Goal: Task Accomplishment & Management: Use online tool/utility

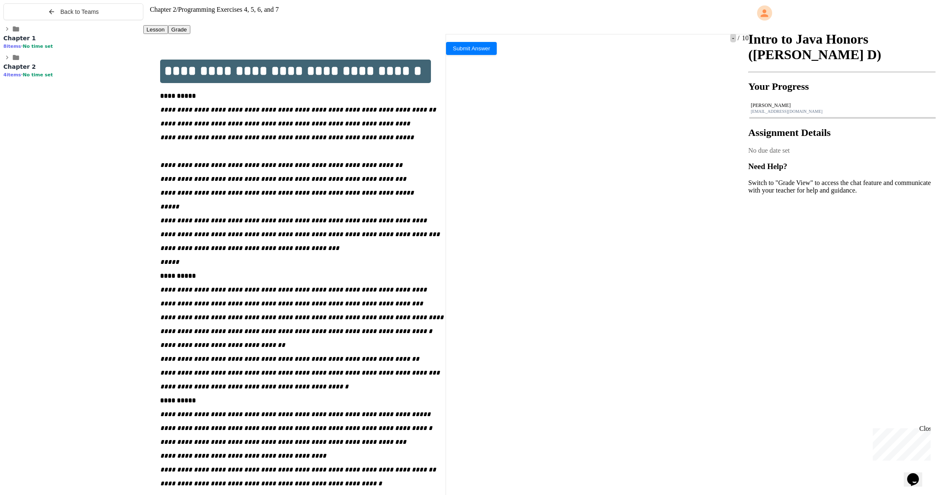
click at [927, 427] on div "Close" at bounding box center [924, 430] width 10 height 10
click at [53, 78] on span "No time set" at bounding box center [38, 74] width 30 height 5
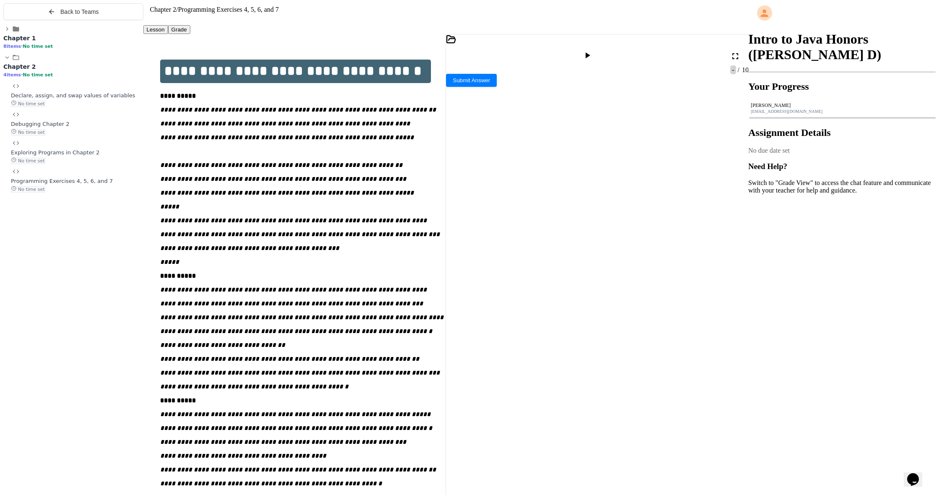
click at [590, 52] on icon at bounding box center [587, 55] width 5 height 6
drag, startPoint x: 585, startPoint y: 416, endPoint x: 484, endPoint y: 423, distance: 100.4
click at [484, 482] on div "8658 inch es convert to 721'6 feet" at bounding box center [591, 485] width 290 height 7
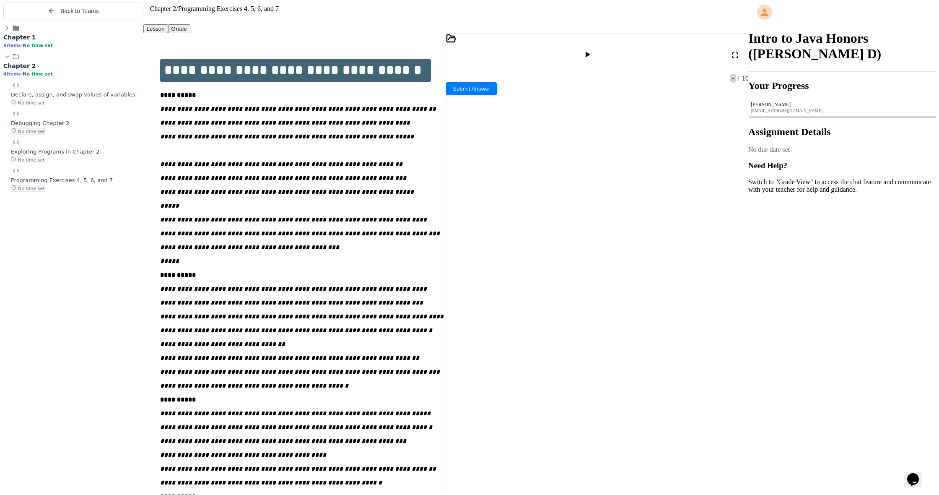
scroll to position [0, 0]
click at [70, 127] on span "Debugging Chapter 2" at bounding box center [40, 124] width 59 height 6
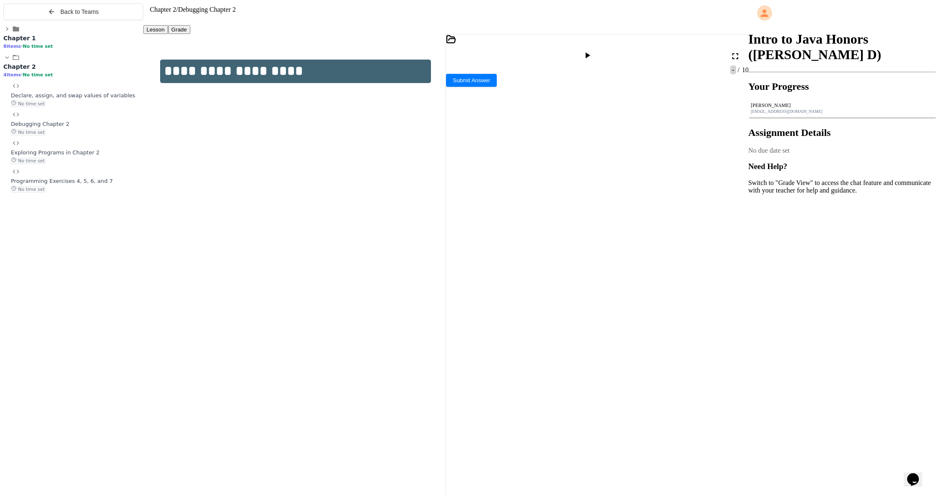
click at [592, 50] on icon at bounding box center [587, 55] width 10 height 10
click at [740, 244] on rect at bounding box center [742, 242] width 4 height 3
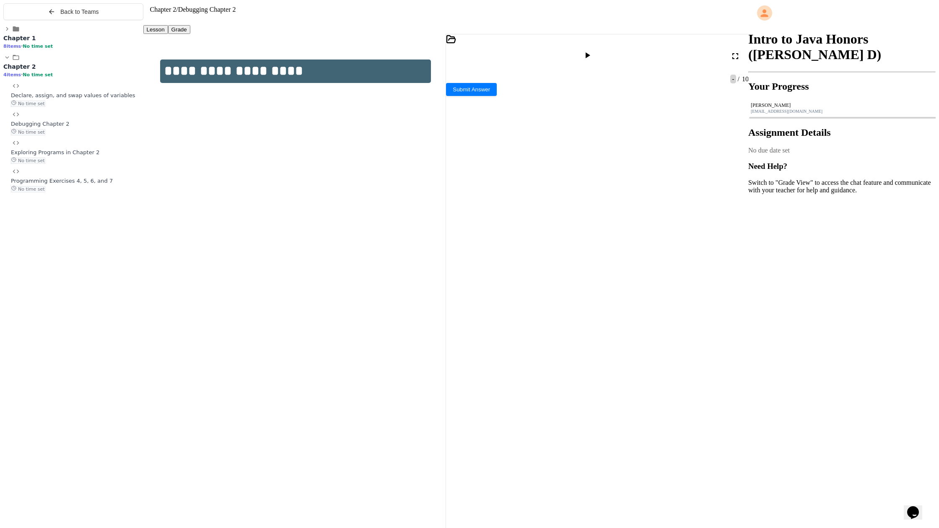
click at [378, 127] on div at bounding box center [469, 264] width 939 height 528
click at [931, 10] on icon at bounding box center [932, 7] width 10 height 10
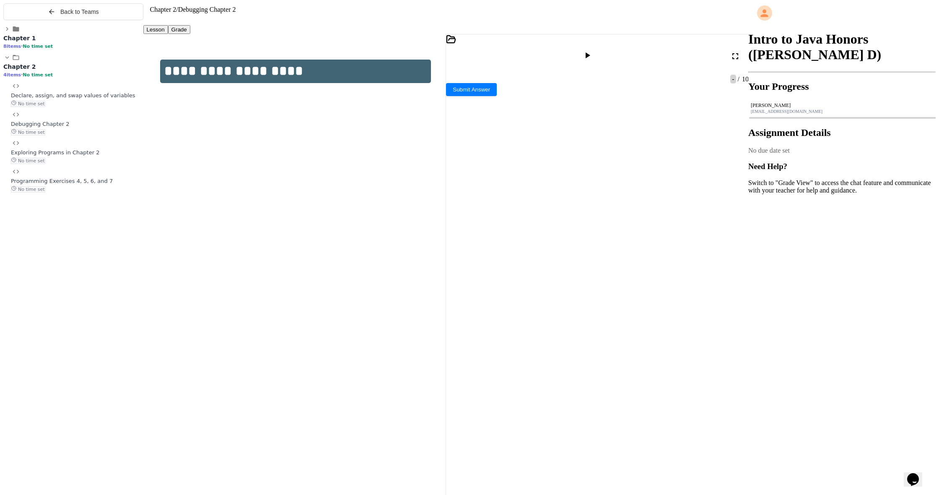
scroll to position [7, 0]
click at [114, 16] on button "Back to Teams" at bounding box center [73, 11] width 140 height 17
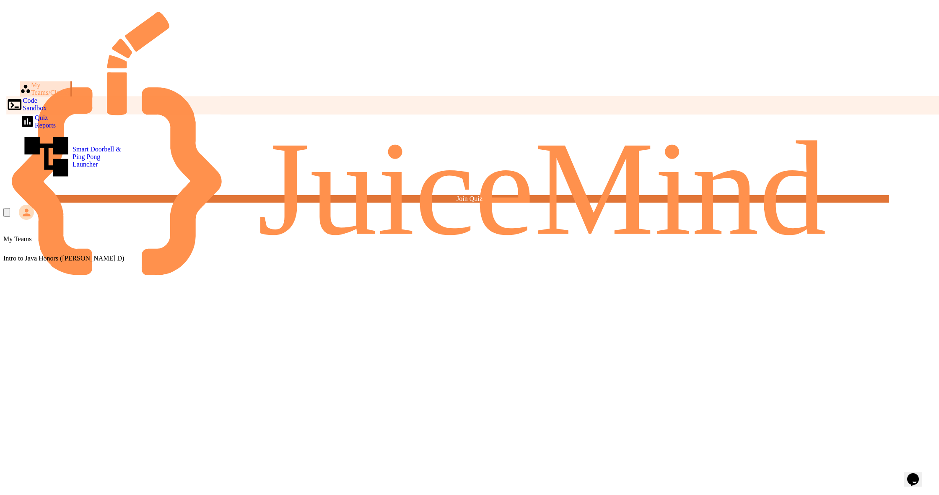
click at [47, 96] on div "Code Sandbox" at bounding box center [26, 104] width 41 height 16
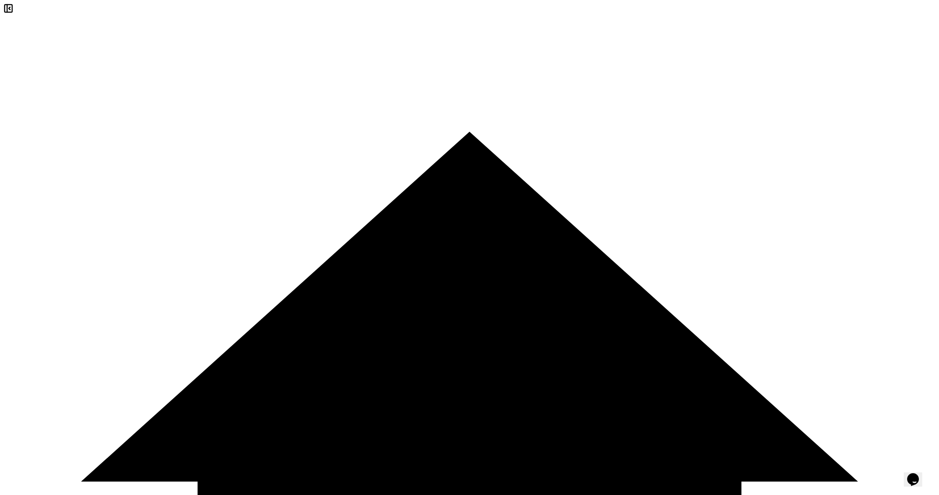
scroll to position [0, 0]
type input "********"
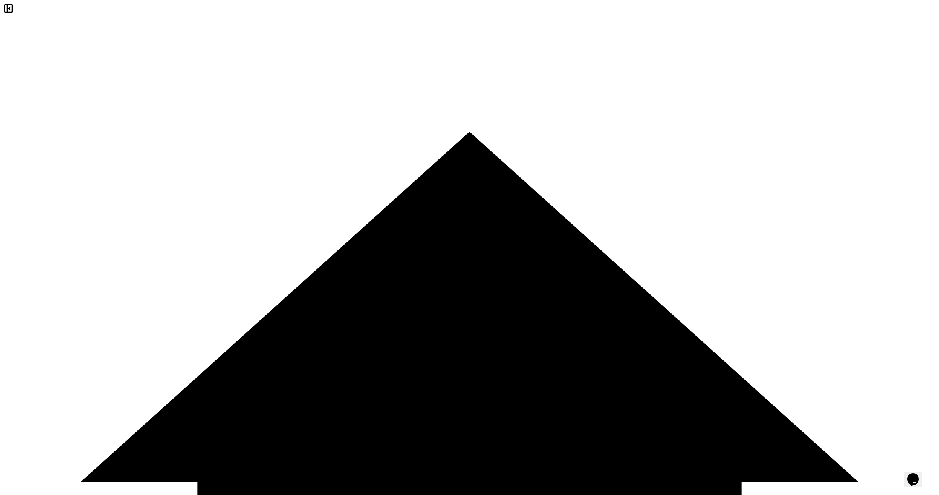
drag, startPoint x: 168, startPoint y: 78, endPoint x: 120, endPoint y: 73, distance: 48.0
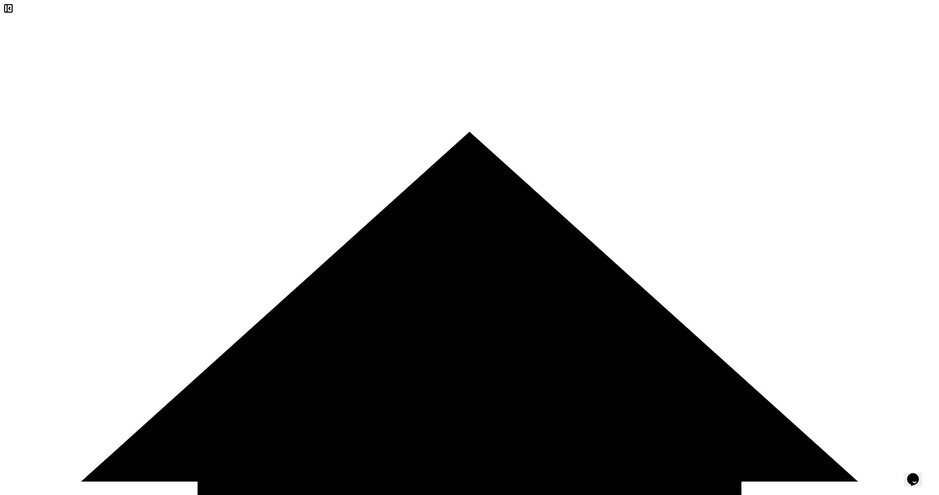
type input "*********"
drag, startPoint x: 170, startPoint y: 49, endPoint x: 174, endPoint y: 49, distance: 4.7
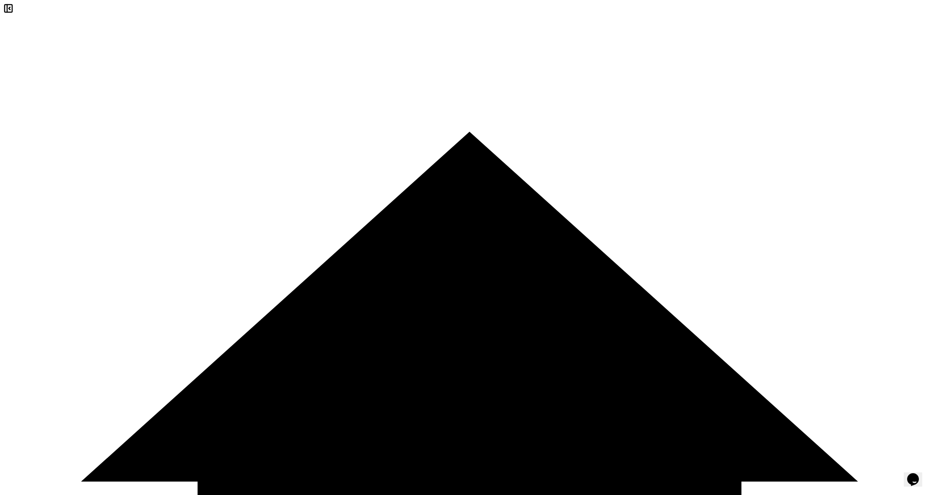
drag, startPoint x: 179, startPoint y: 49, endPoint x: 150, endPoint y: 49, distance: 28.5
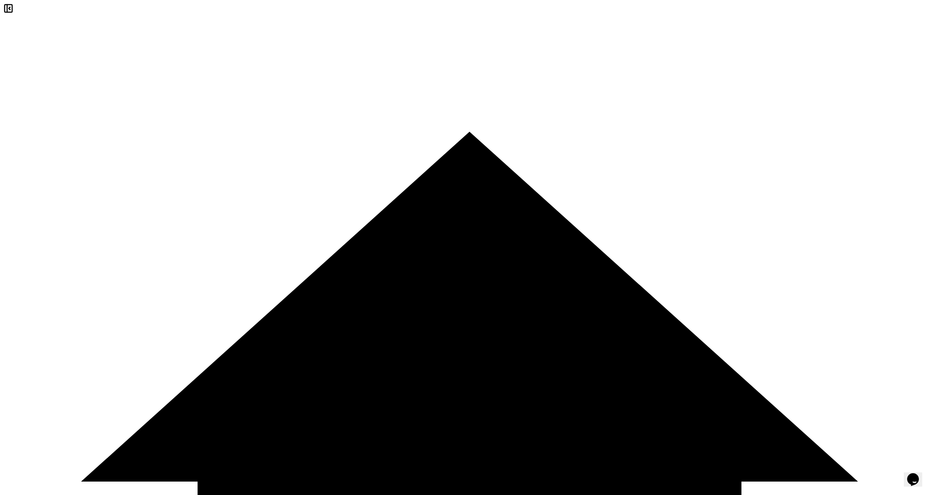
drag, startPoint x: 495, startPoint y: 9, endPoint x: 485, endPoint y: 12, distance: 10.2
drag, startPoint x: 168, startPoint y: 28, endPoint x: 163, endPoint y: 28, distance: 4.6
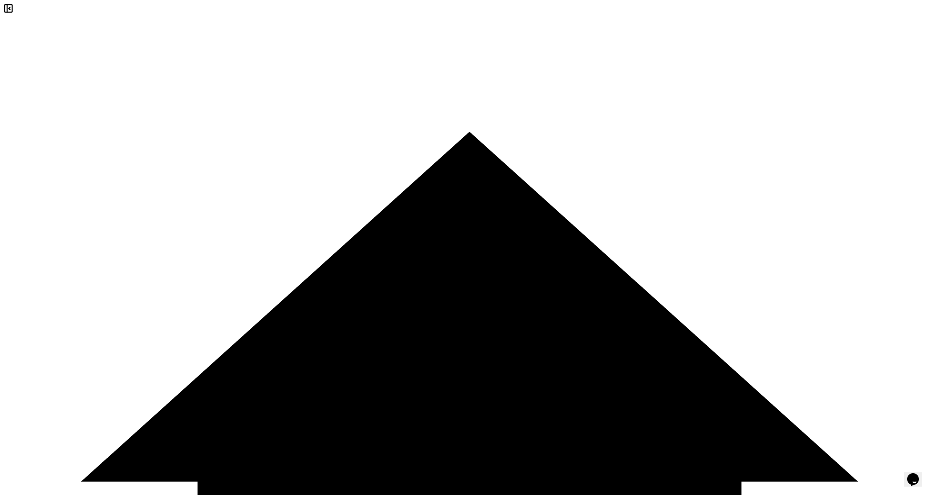
drag, startPoint x: 231, startPoint y: 140, endPoint x: 298, endPoint y: 140, distance: 66.6
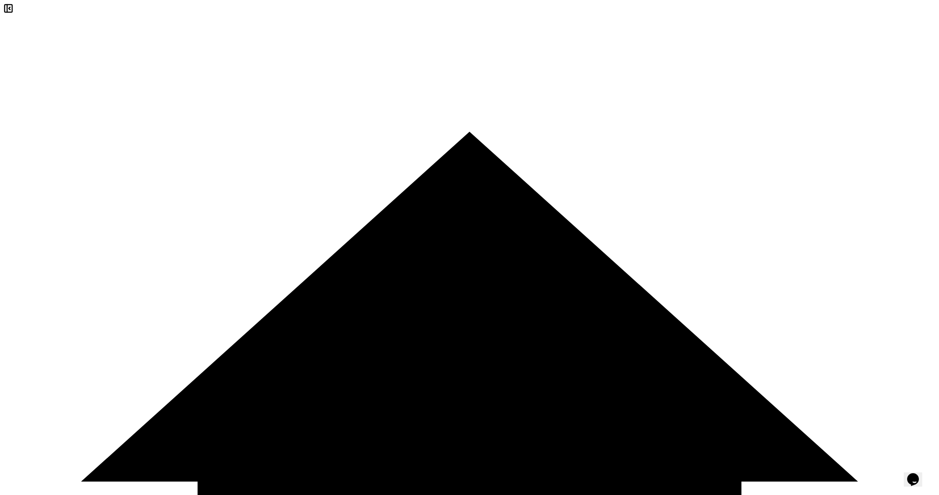
drag, startPoint x: 102, startPoint y: 41, endPoint x: 280, endPoint y: 234, distance: 262.5
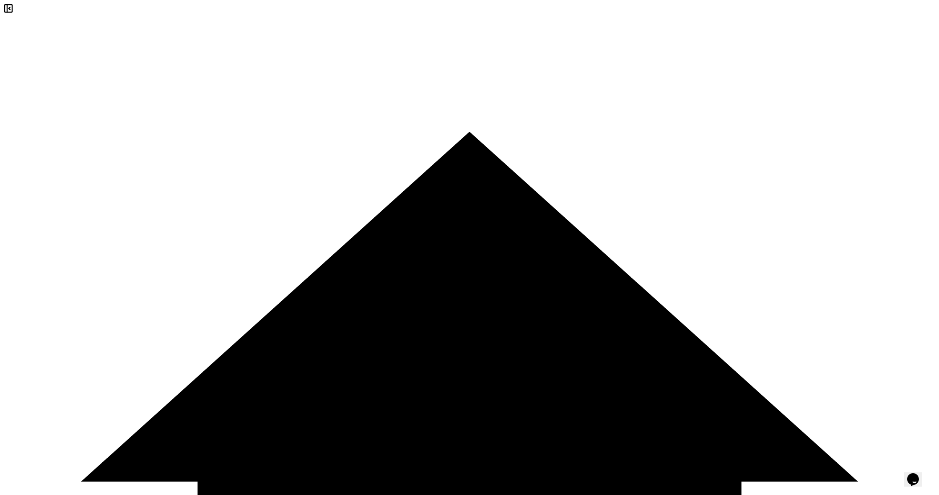
drag, startPoint x: 314, startPoint y: 148, endPoint x: 346, endPoint y: 163, distance: 35.2
drag, startPoint x: 346, startPoint y: 163, endPoint x: 303, endPoint y: 141, distance: 48.0
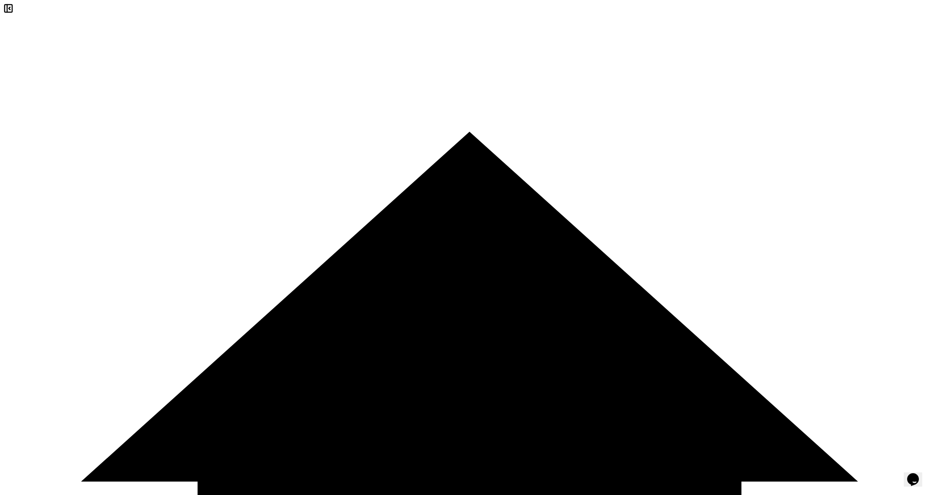
drag, startPoint x: 279, startPoint y: 129, endPoint x: 307, endPoint y: 140, distance: 29.6
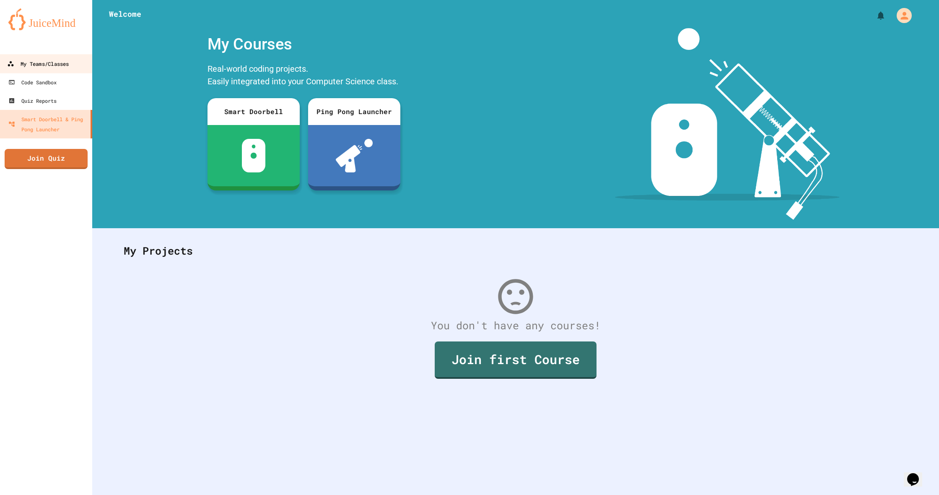
click at [41, 65] on div "My Teams/Classes" at bounding box center [38, 64] width 62 height 10
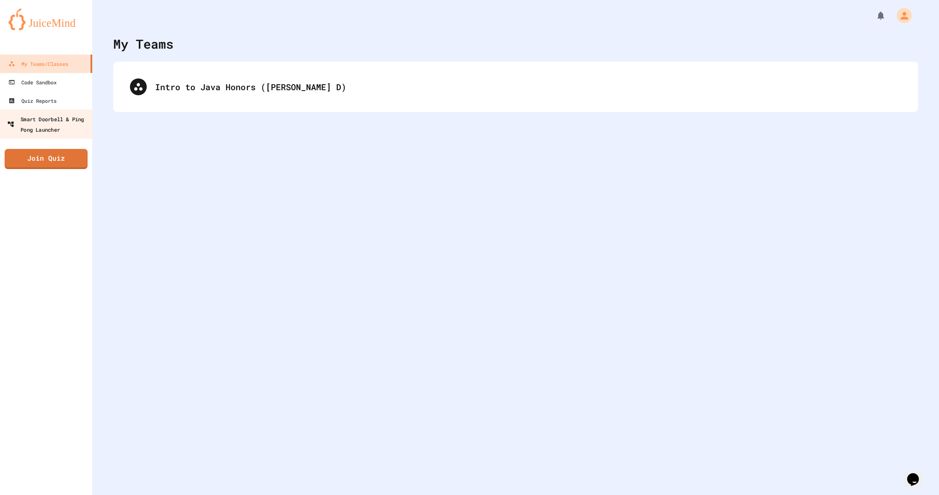
click at [87, 123] on div "Smart Doorbell & Ping Pong Launcher" at bounding box center [48, 124] width 83 height 21
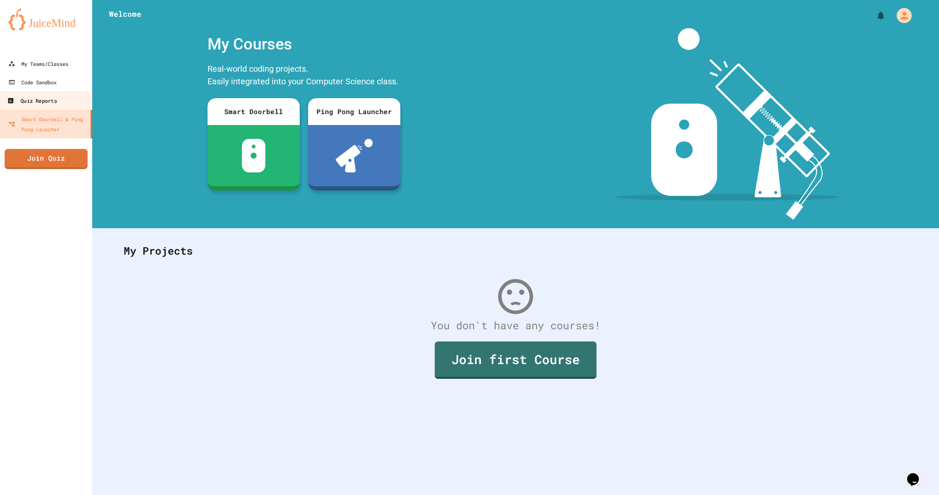
click at [73, 101] on link "Quiz Reports" at bounding box center [46, 100] width 95 height 19
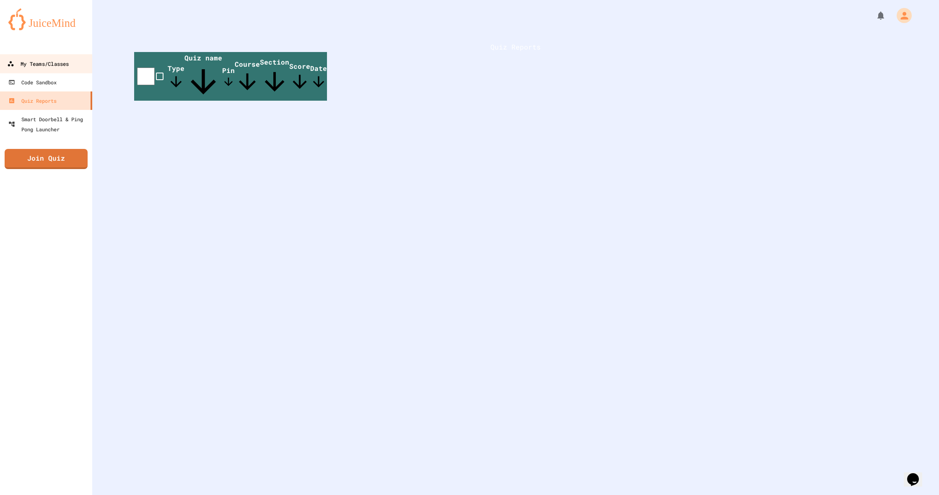
click at [69, 63] on div "My Teams/Classes" at bounding box center [38, 64] width 62 height 10
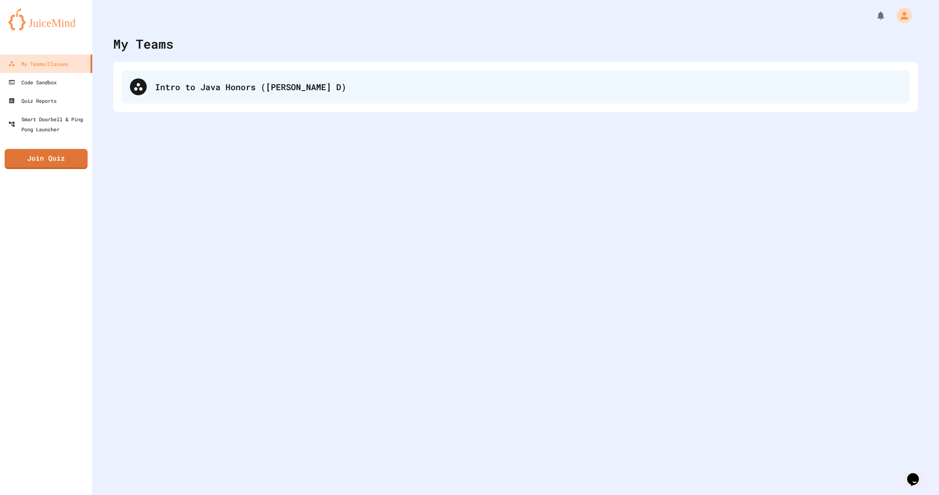
click at [314, 79] on div "Intro to Java Honors (Quillen D)" at bounding box center [516, 87] width 788 height 34
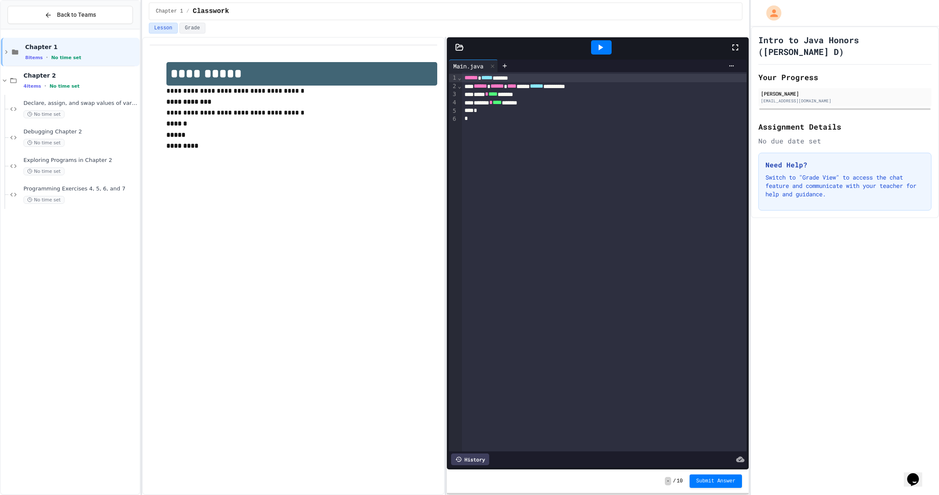
click at [663, 1] on div "Chapter 1 / Classwork" at bounding box center [445, 11] width 607 height 23
click at [85, 193] on div "Programming Exercises 4, 5, 6, and 7 No time set" at bounding box center [80, 194] width 114 height 18
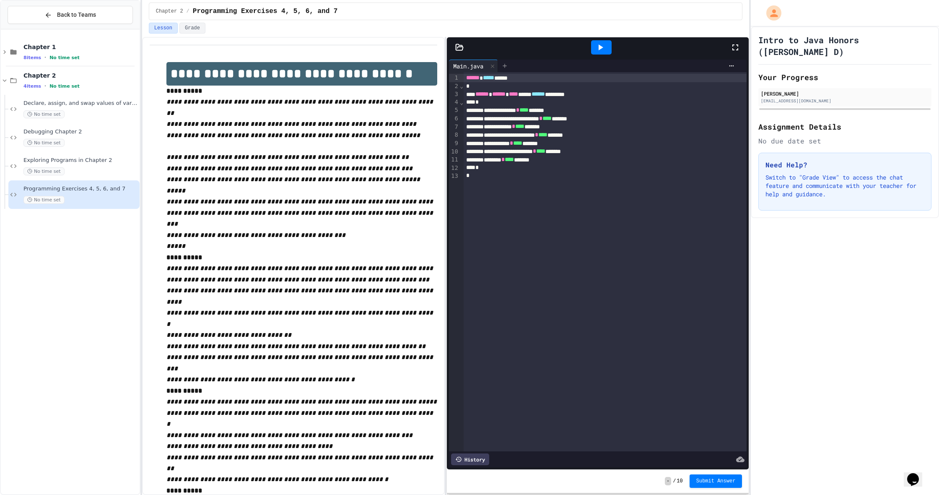
click at [508, 63] on icon at bounding box center [504, 65] width 7 height 7
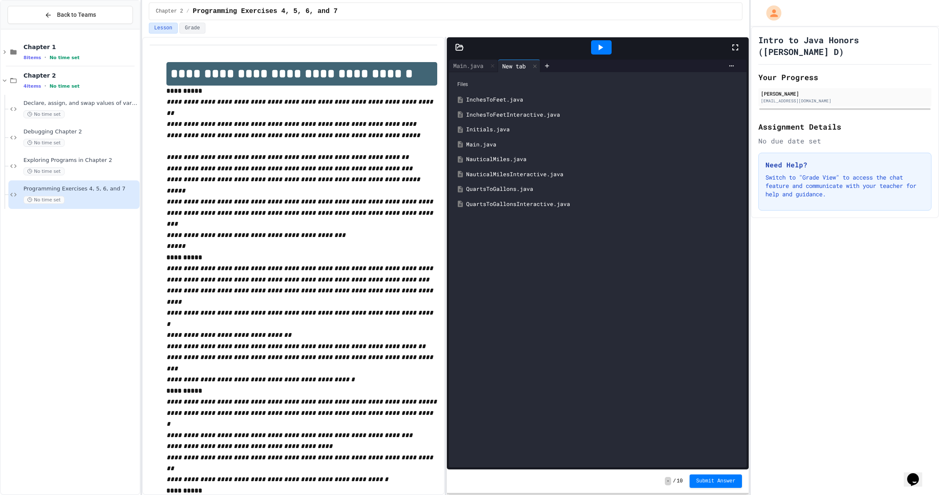
click at [521, 170] on div "NauticalMilesInteractive.java" at bounding box center [603, 174] width 275 height 8
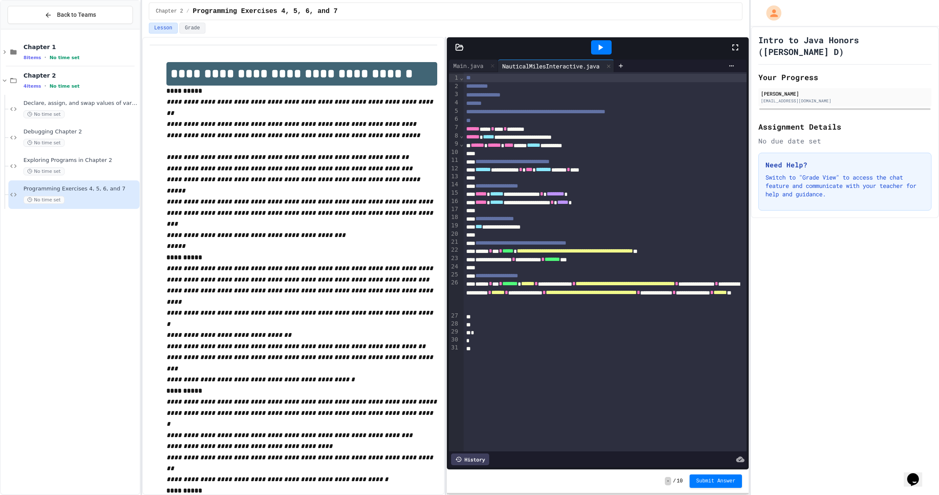
click at [465, 153] on div at bounding box center [604, 154] width 283 height 8
click at [471, 162] on div "**********" at bounding box center [604, 162] width 283 height 8
click at [471, 168] on div "**********" at bounding box center [604, 170] width 283 height 8
click at [464, 162] on div "**********" at bounding box center [604, 162] width 283 height 8
click at [88, 133] on span "Debugging Chapter 2" at bounding box center [80, 131] width 114 height 7
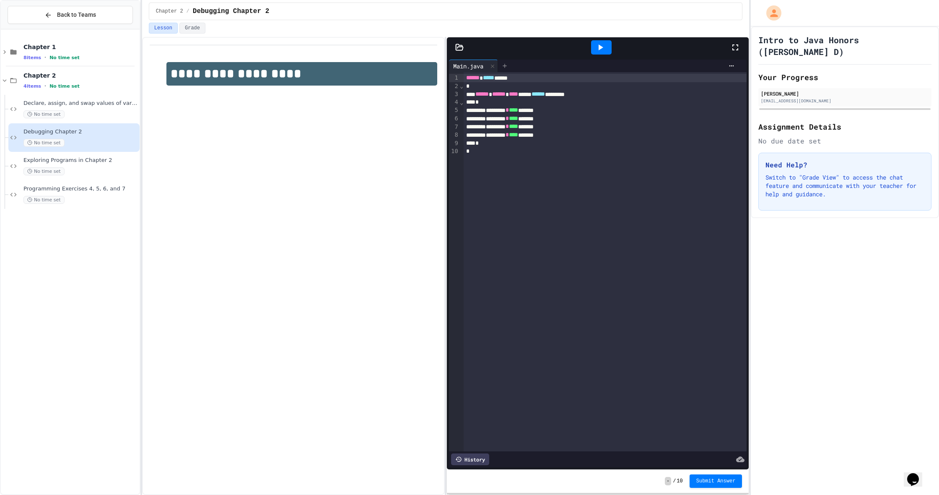
click at [508, 65] on icon at bounding box center [504, 65] width 7 height 7
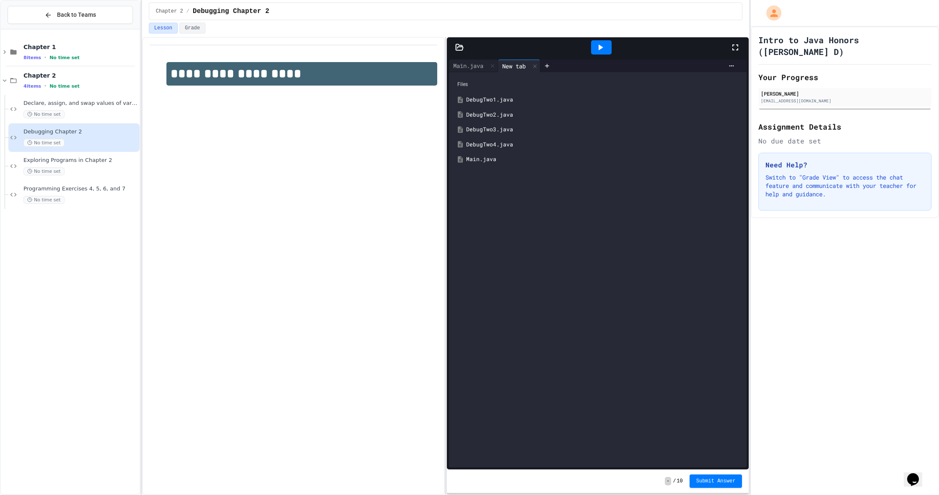
click at [491, 98] on div "DebugTwo1.java" at bounding box center [603, 100] width 275 height 8
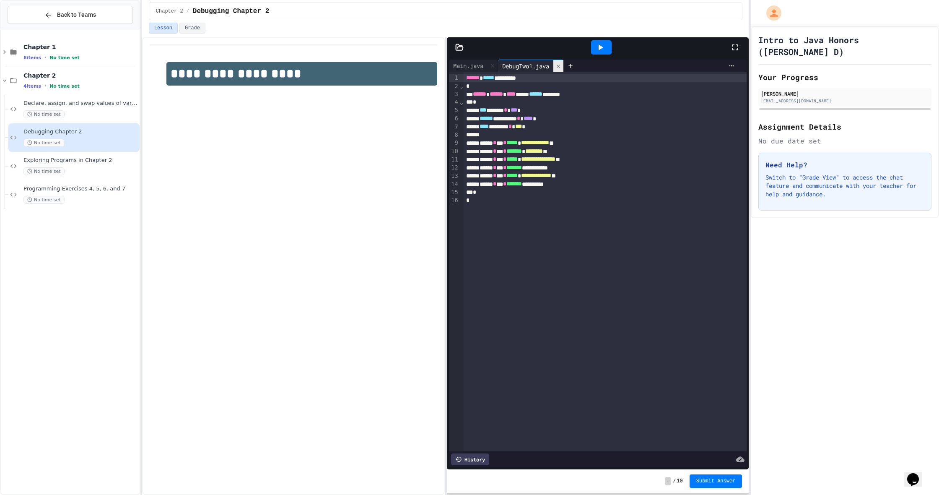
click at [561, 68] on icon at bounding box center [558, 66] width 6 height 6
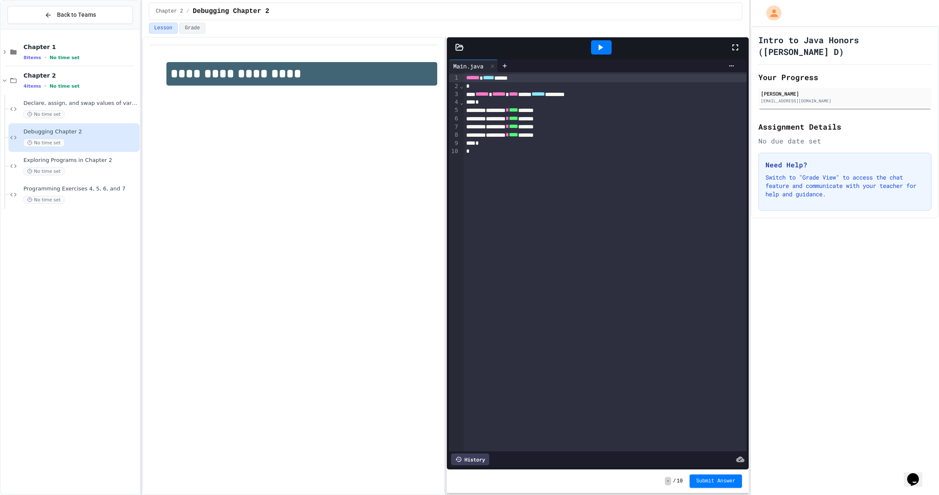
drag, startPoint x: 585, startPoint y: 55, endPoint x: 603, endPoint y: 54, distance: 17.6
click at [587, 54] on div at bounding box center [601, 47] width 258 height 23
click at [605, 54] on div at bounding box center [601, 47] width 21 height 14
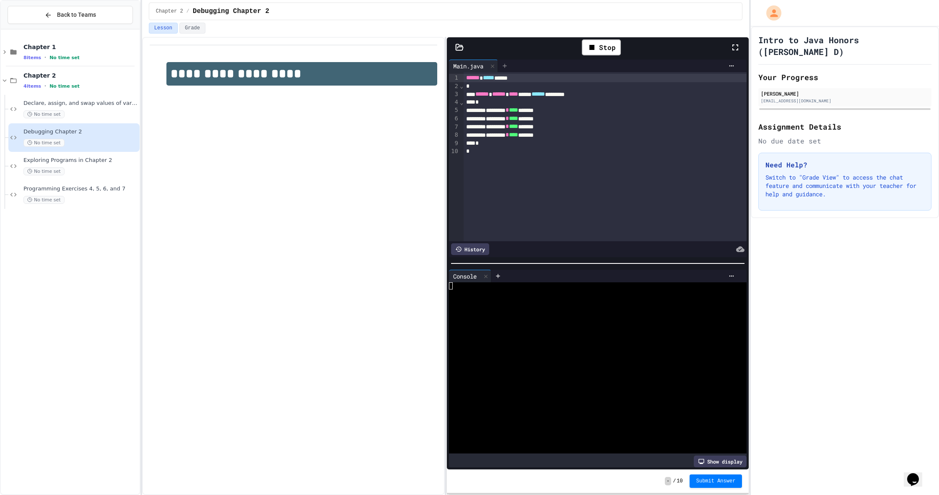
click at [506, 68] on icon at bounding box center [504, 65] width 7 height 7
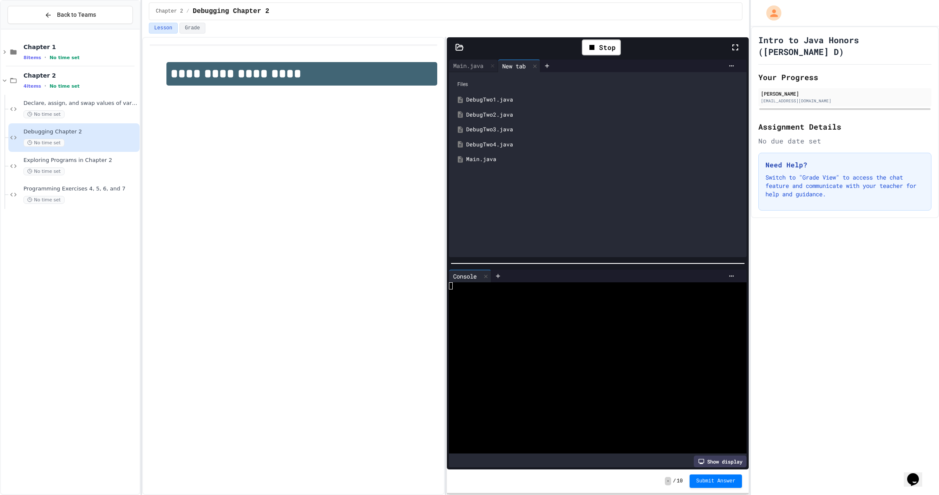
click at [484, 142] on div "DebugTwo4.java" at bounding box center [603, 144] width 275 height 8
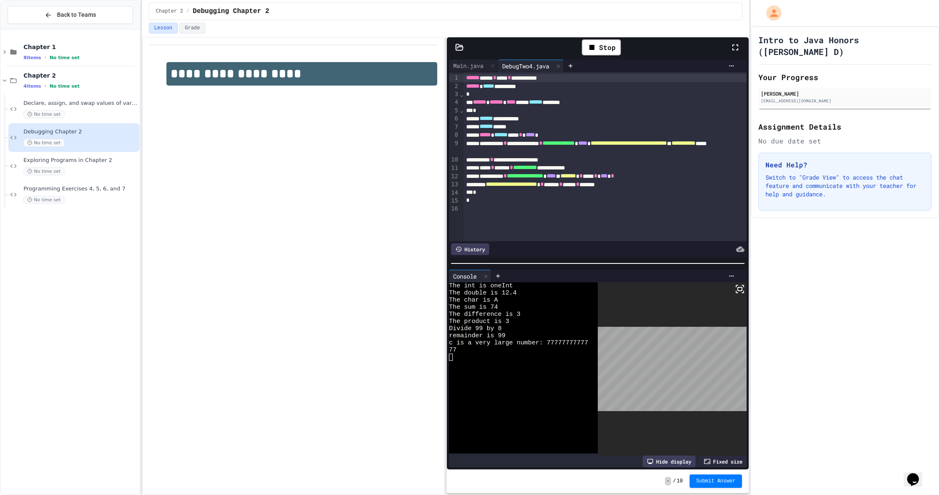
click at [656, 368] on body "**********" at bounding box center [469, 247] width 939 height 495
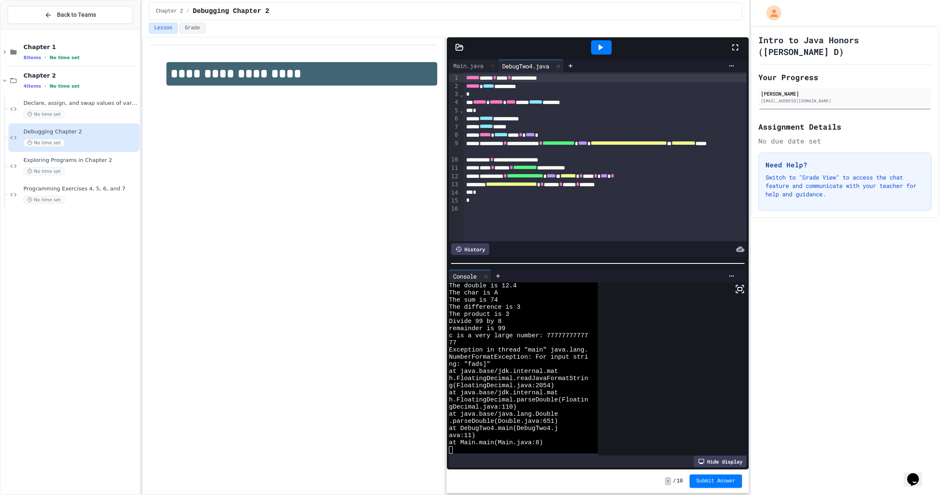
click at [466, 77] on span "******" at bounding box center [472, 78] width 13 height 6
click at [572, 64] on icon at bounding box center [570, 65] width 7 height 7
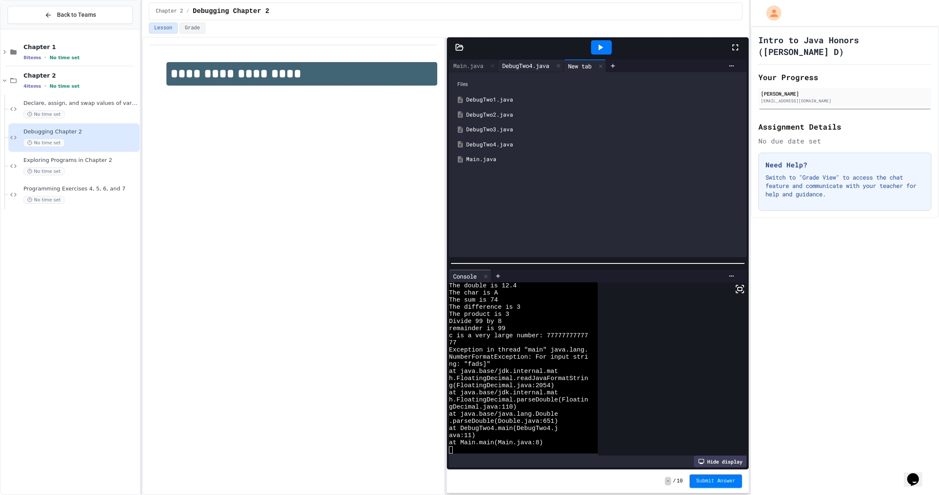
click at [528, 68] on div "DebugTwo4.java" at bounding box center [525, 65] width 55 height 9
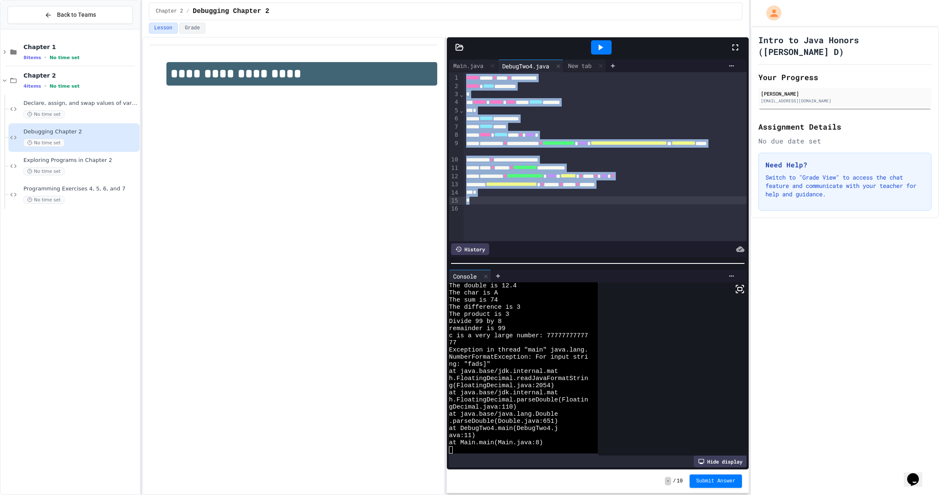
drag, startPoint x: 466, startPoint y: 77, endPoint x: 658, endPoint y: 202, distance: 229.9
click at [658, 202] on div "**********" at bounding box center [604, 156] width 283 height 169
copy div "**********"
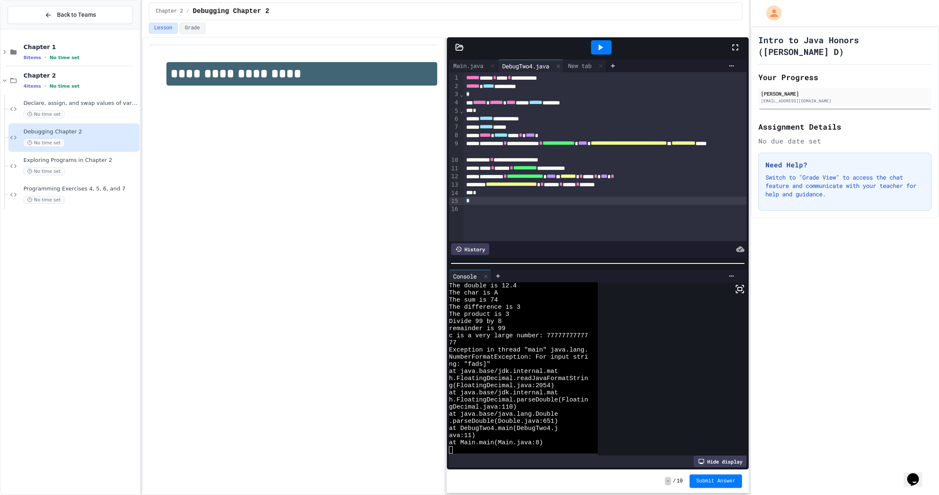
click at [658, 202] on div "*" at bounding box center [604, 201] width 283 height 8
click at [599, 48] on icon at bounding box center [600, 47] width 5 height 6
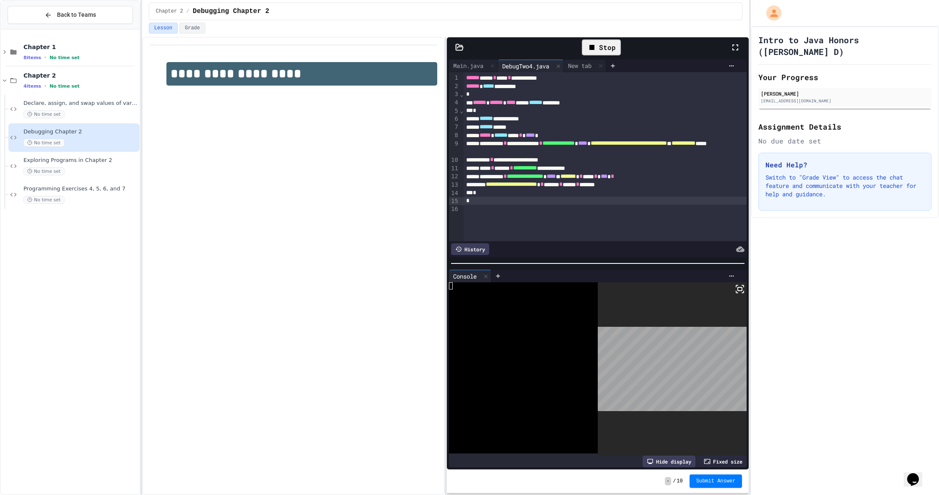
scroll to position [0, 0]
click at [733, 290] on div at bounding box center [672, 368] width 149 height 173
click at [737, 290] on icon at bounding box center [740, 289] width 10 height 10
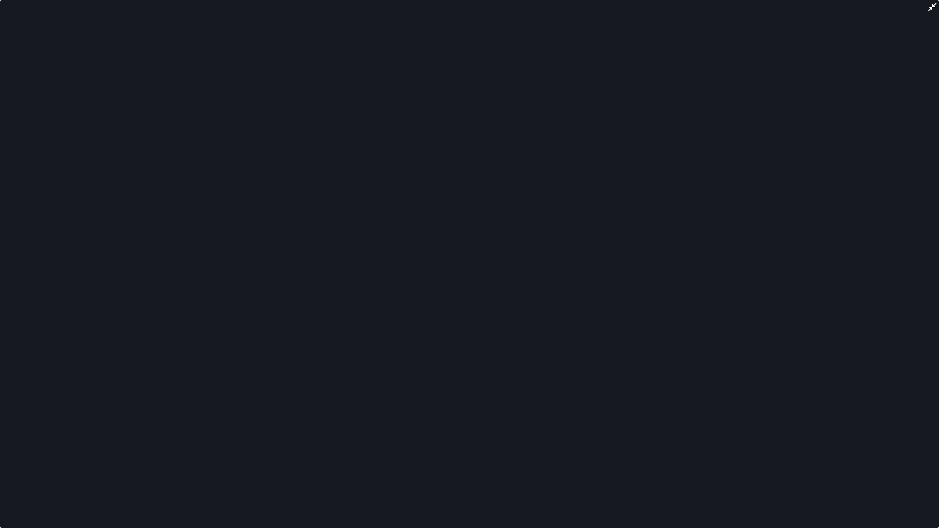
click at [930, 11] on icon at bounding box center [932, 7] width 10 height 10
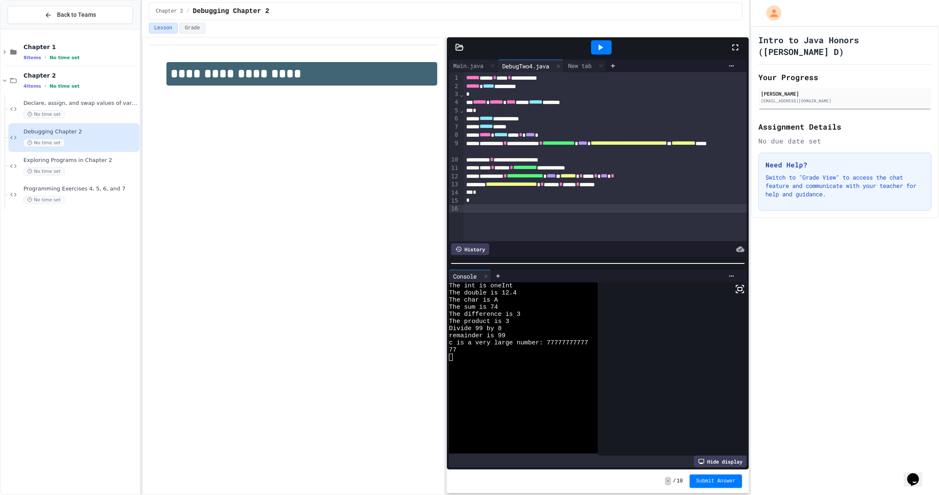
click at [510, 210] on div at bounding box center [604, 208] width 283 height 8
click at [603, 45] on icon at bounding box center [600, 47] width 10 height 10
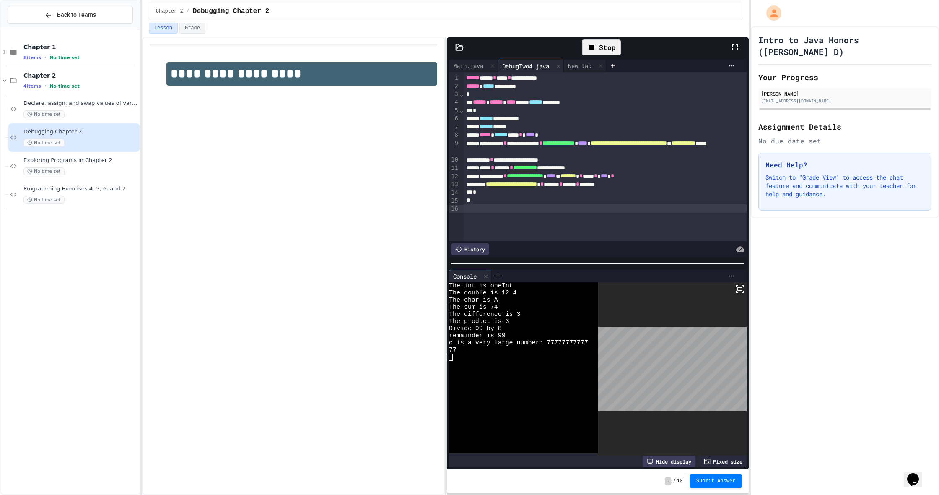
click at [683, 368] on body "**********" at bounding box center [469, 247] width 939 height 495
click at [583, 68] on div "New tab" at bounding box center [580, 65] width 32 height 9
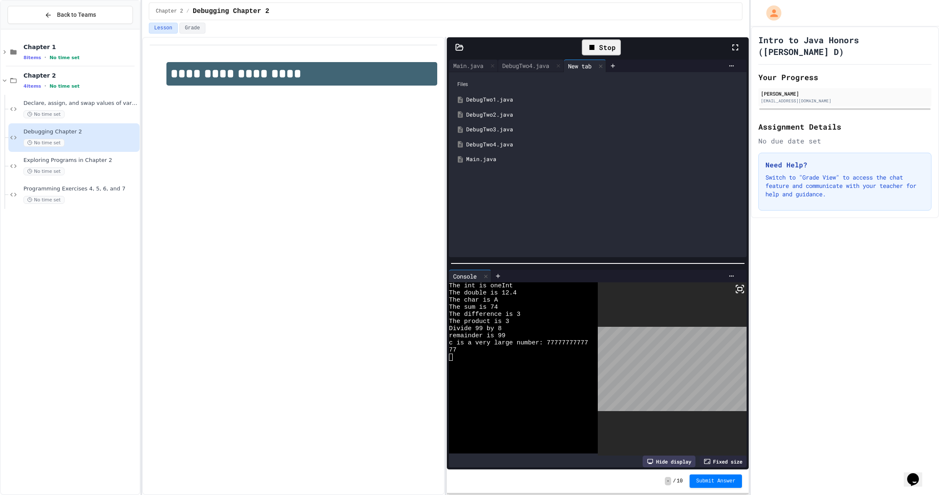
click at [474, 101] on div "DebugTwo1.java" at bounding box center [603, 100] width 275 height 8
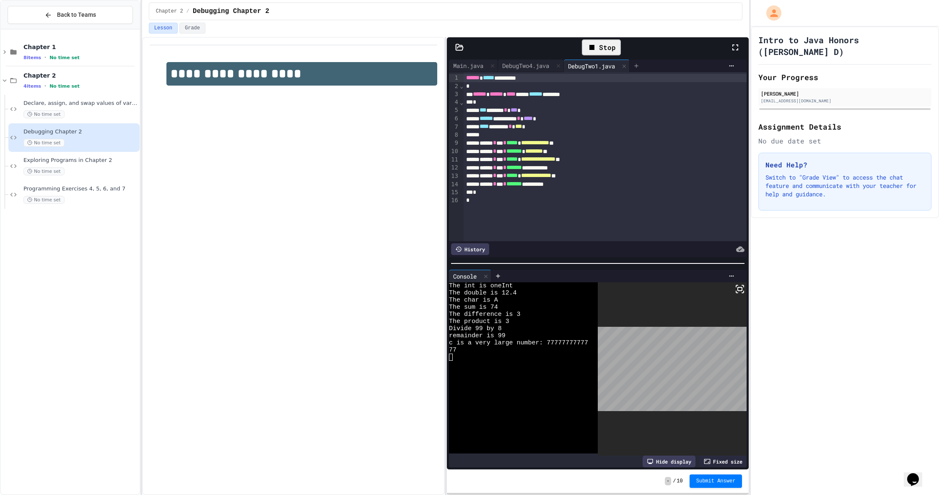
click at [640, 68] on icon at bounding box center [636, 65] width 7 height 7
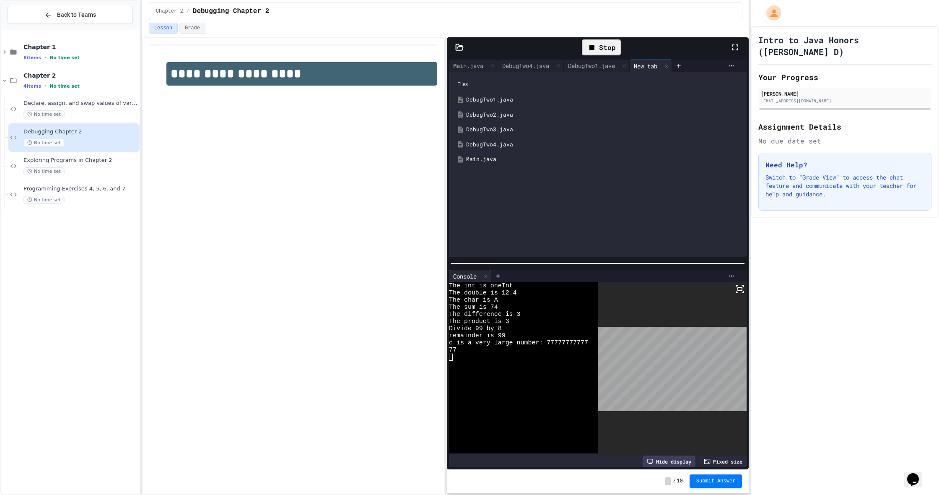
click at [484, 113] on div "DebugTwo2.java" at bounding box center [603, 115] width 275 height 8
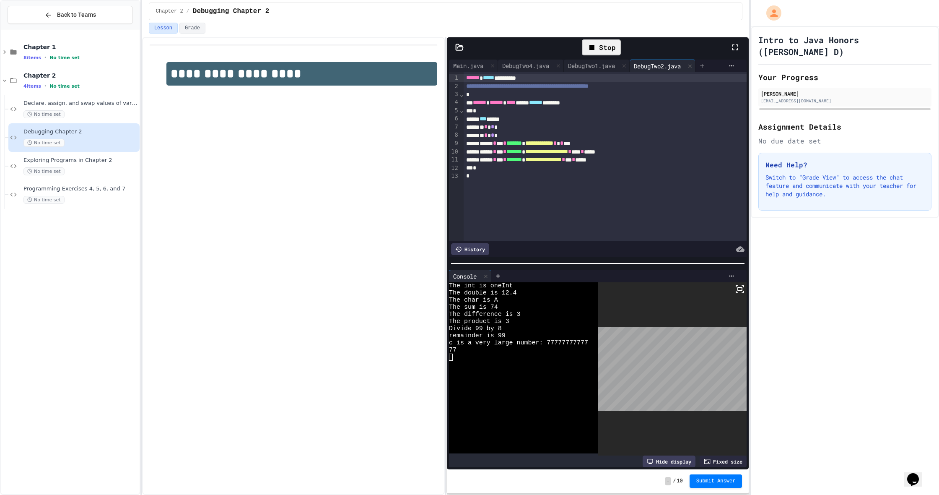
click at [705, 63] on icon at bounding box center [702, 65] width 7 height 7
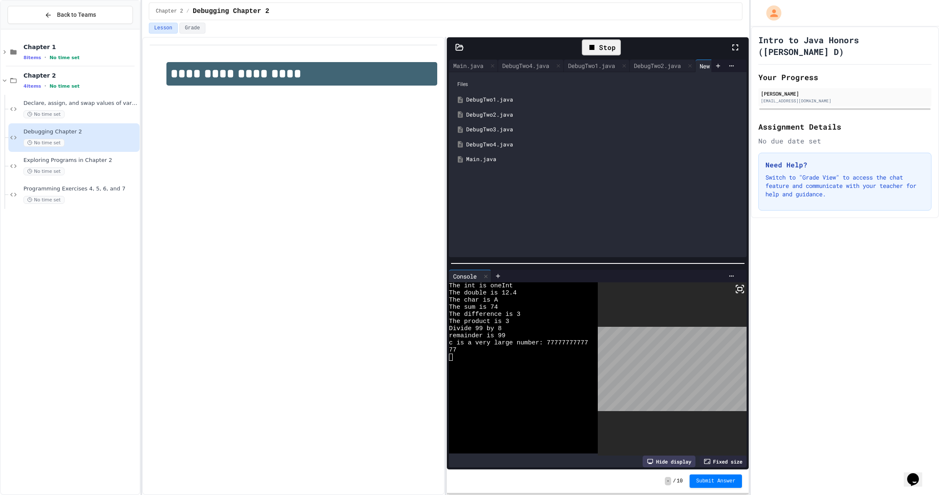
click at [490, 130] on div "DebugTwo3.java" at bounding box center [603, 129] width 275 height 8
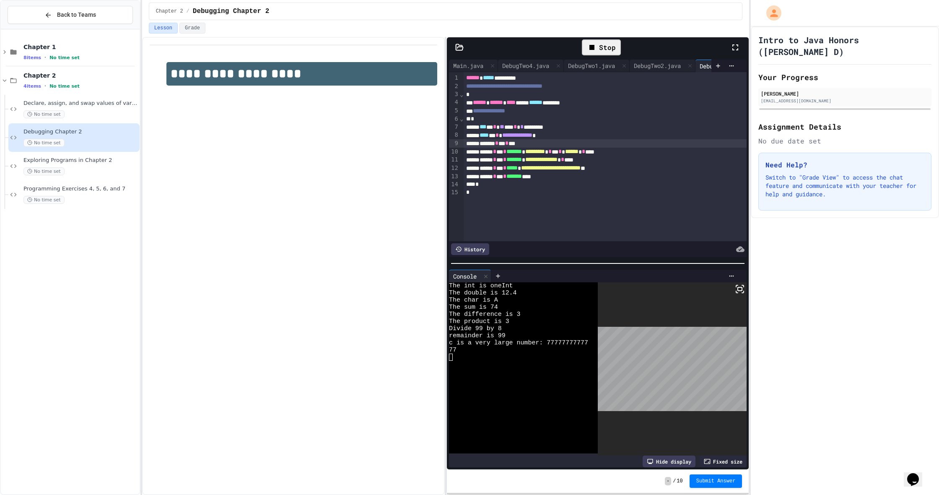
click at [533, 144] on div "****** * * * **" at bounding box center [604, 143] width 283 height 8
click at [508, 143] on span "*" at bounding box center [506, 143] width 3 height 6
click at [602, 49] on div "Stop" at bounding box center [601, 47] width 39 height 16
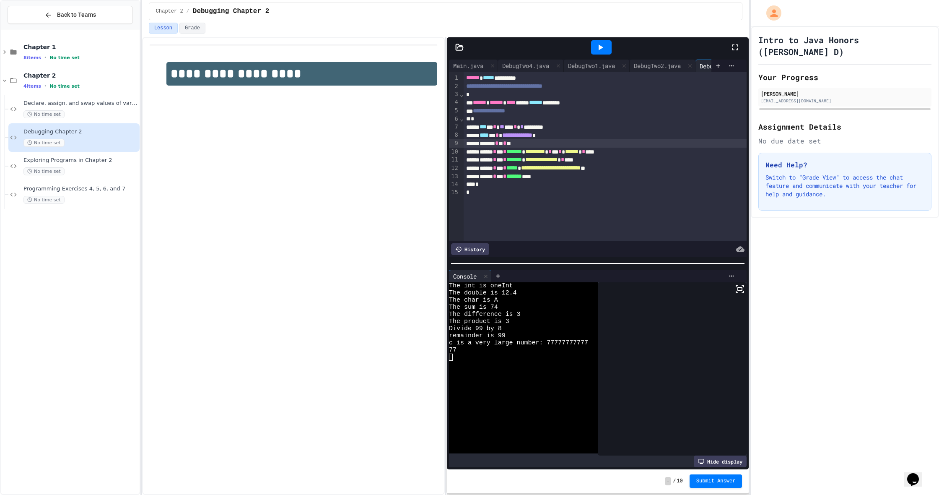
click at [602, 49] on icon at bounding box center [600, 47] width 10 height 10
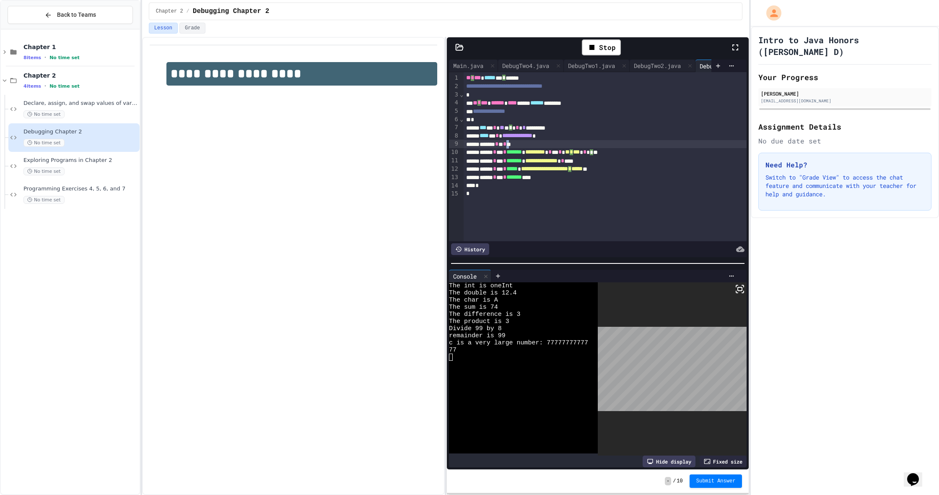
click at [528, 143] on div "****** * * * **" at bounding box center [604, 144] width 283 height 8
click at [530, 145] on div "****** * * * **" at bounding box center [604, 144] width 283 height 8
click at [527, 144] on div "****** * * * **" at bounding box center [604, 143] width 283 height 8
click at [521, 143] on div "****** * * * **" at bounding box center [604, 143] width 283 height 8
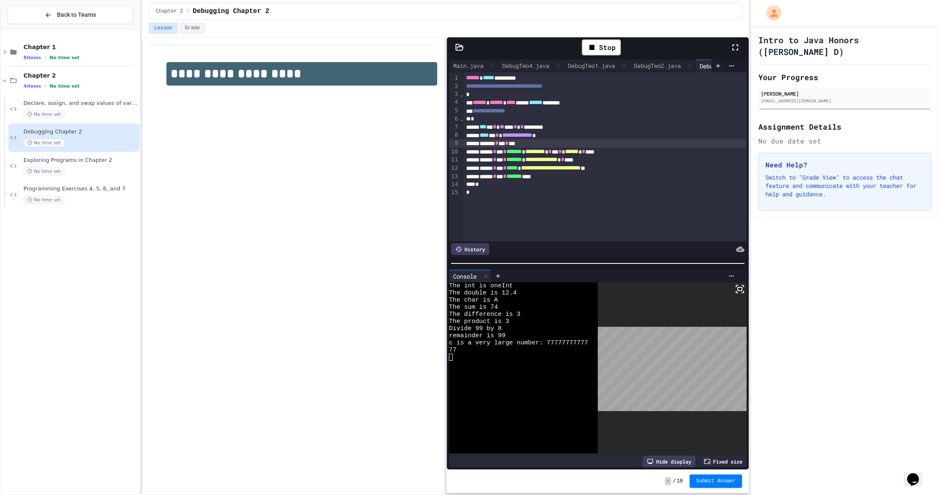
scroll to position [1, 0]
click at [578, 174] on div "****** * *** * ******* ****" at bounding box center [604, 176] width 283 height 8
click at [678, 65] on div "DebugTwo2.java" at bounding box center [656, 65] width 55 height 9
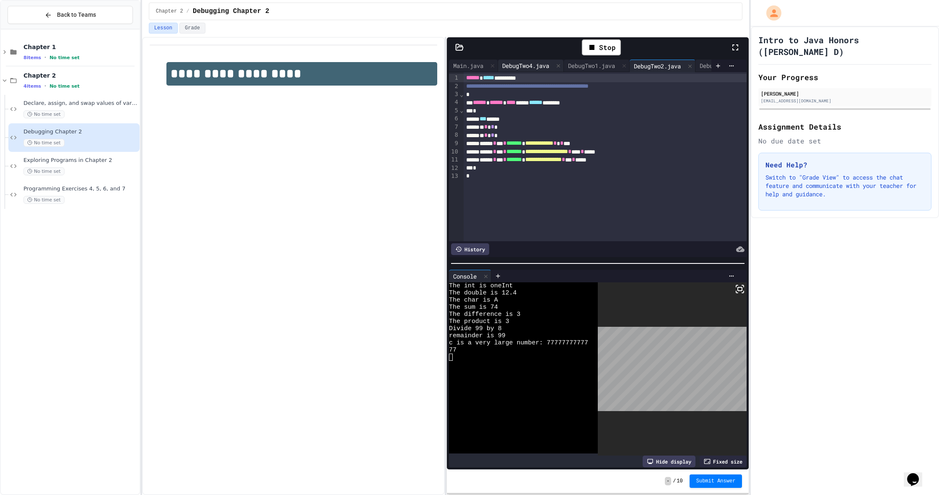
click at [537, 64] on div "DebugTwo4.java" at bounding box center [525, 65] width 55 height 9
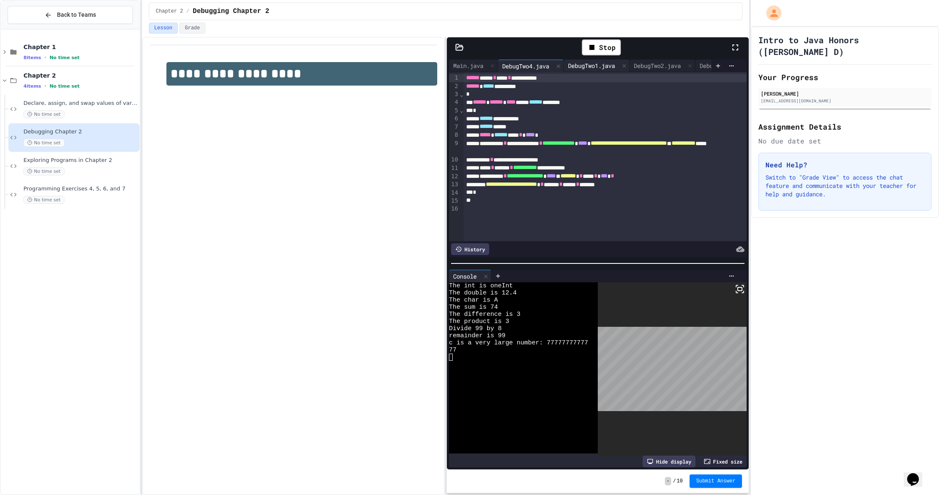
click at [612, 70] on div "DebugTwo1.java" at bounding box center [591, 65] width 55 height 9
